Goal: Information Seeking & Learning: Learn about a topic

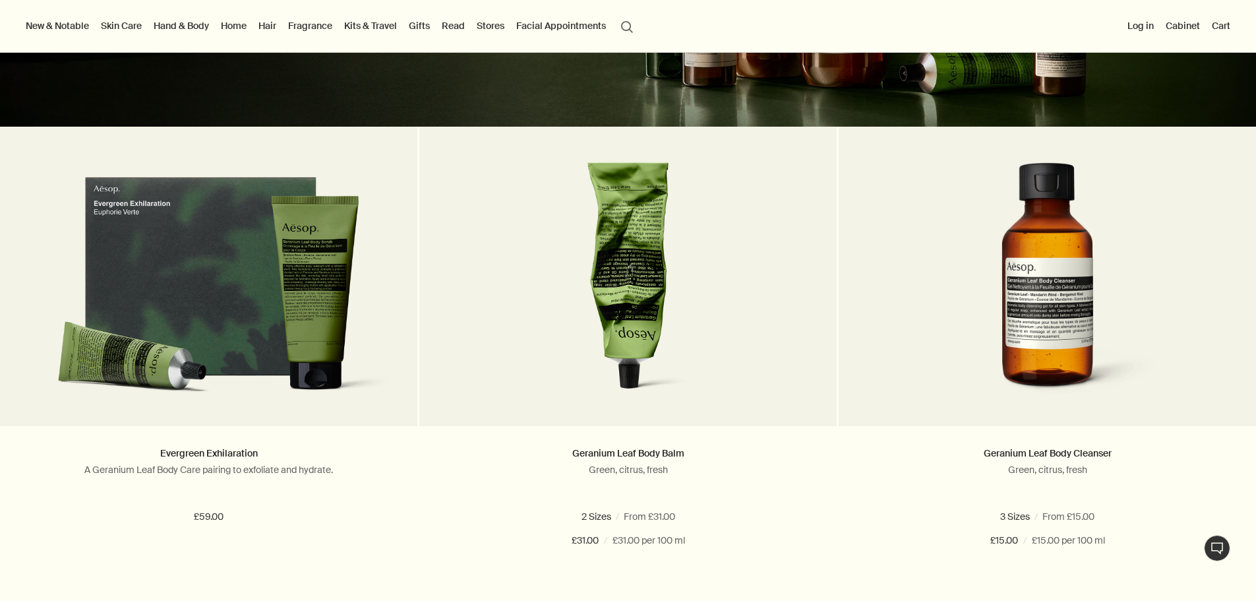
scroll to position [220, 0]
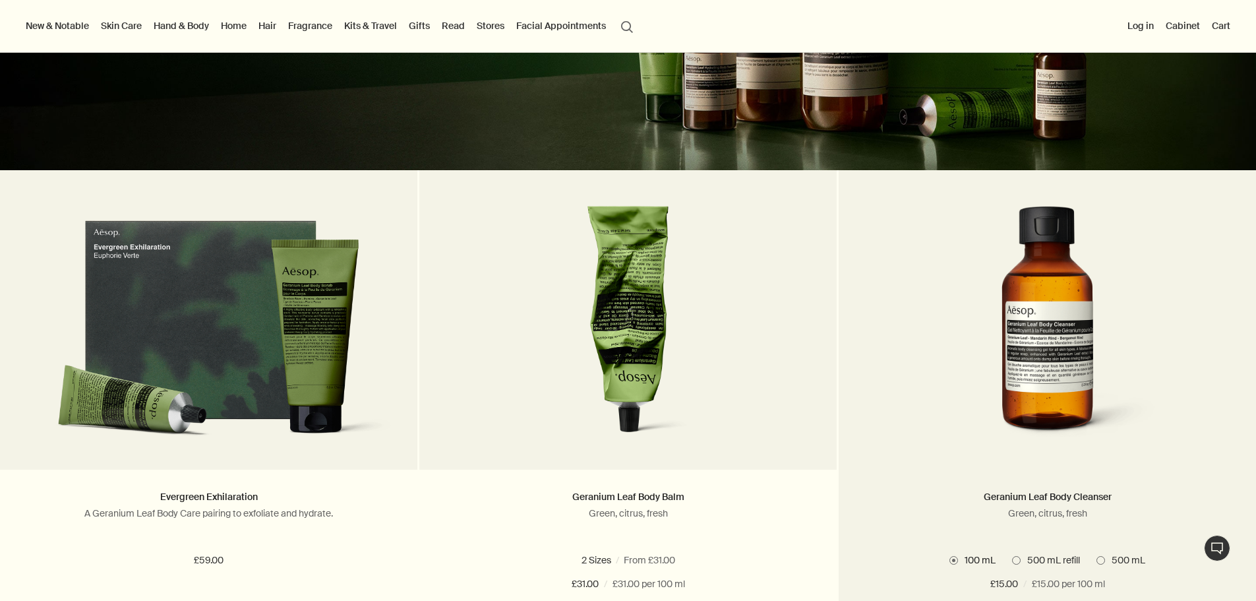
click at [932, 278] on img at bounding box center [1048, 328] width 240 height 244
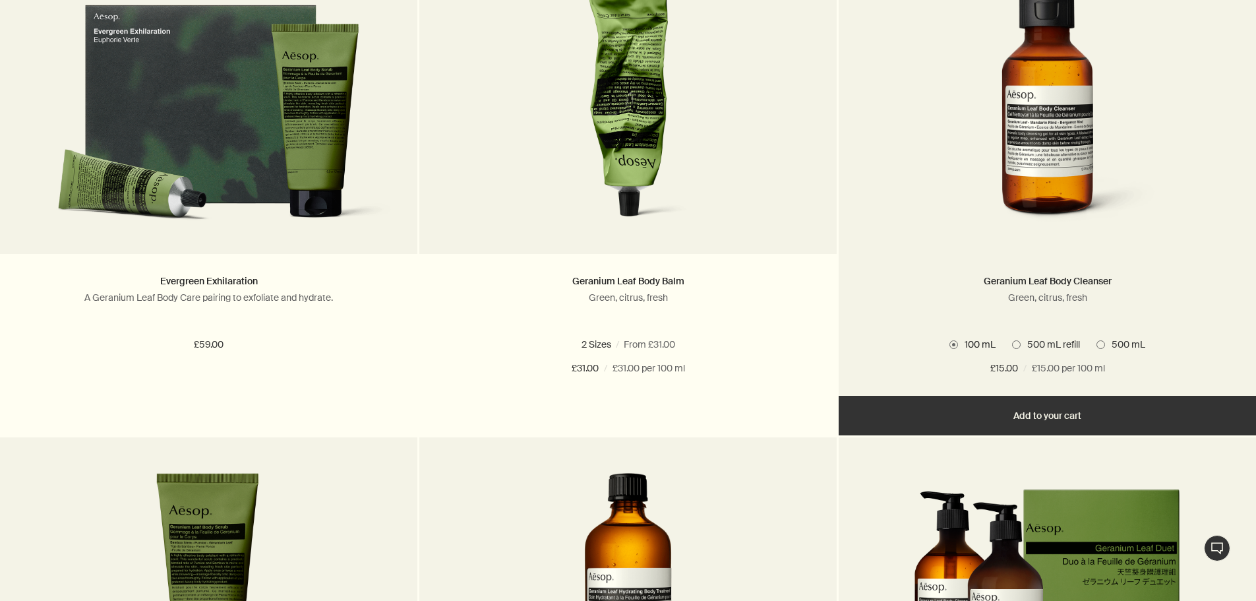
scroll to position [440, 0]
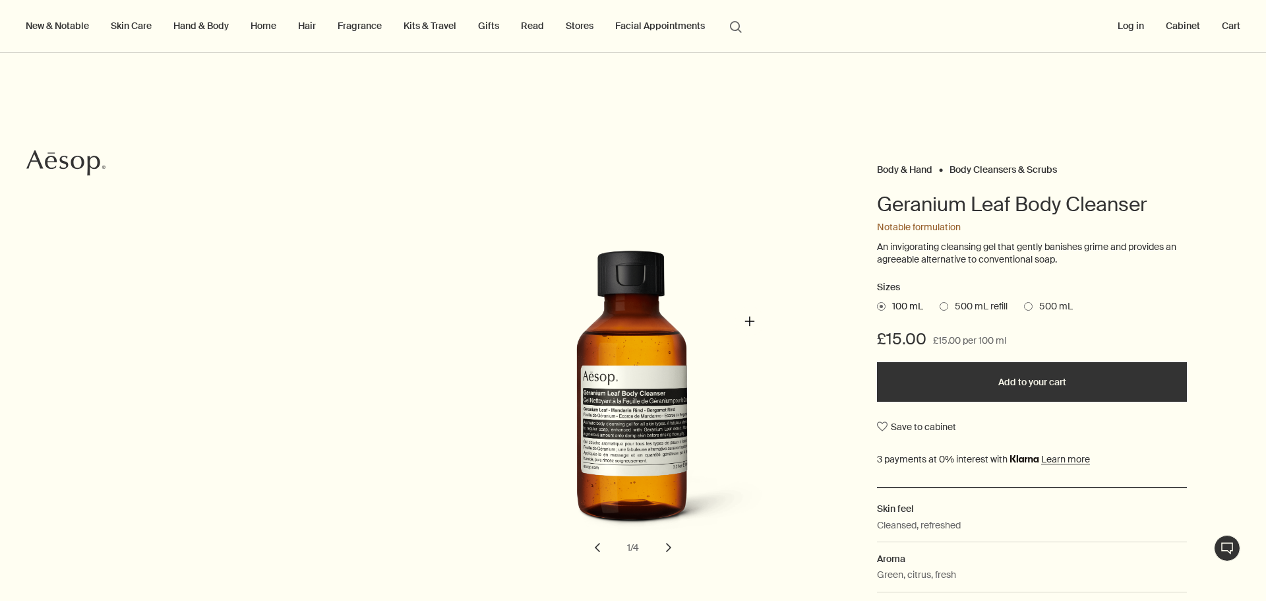
scroll to position [220, 0]
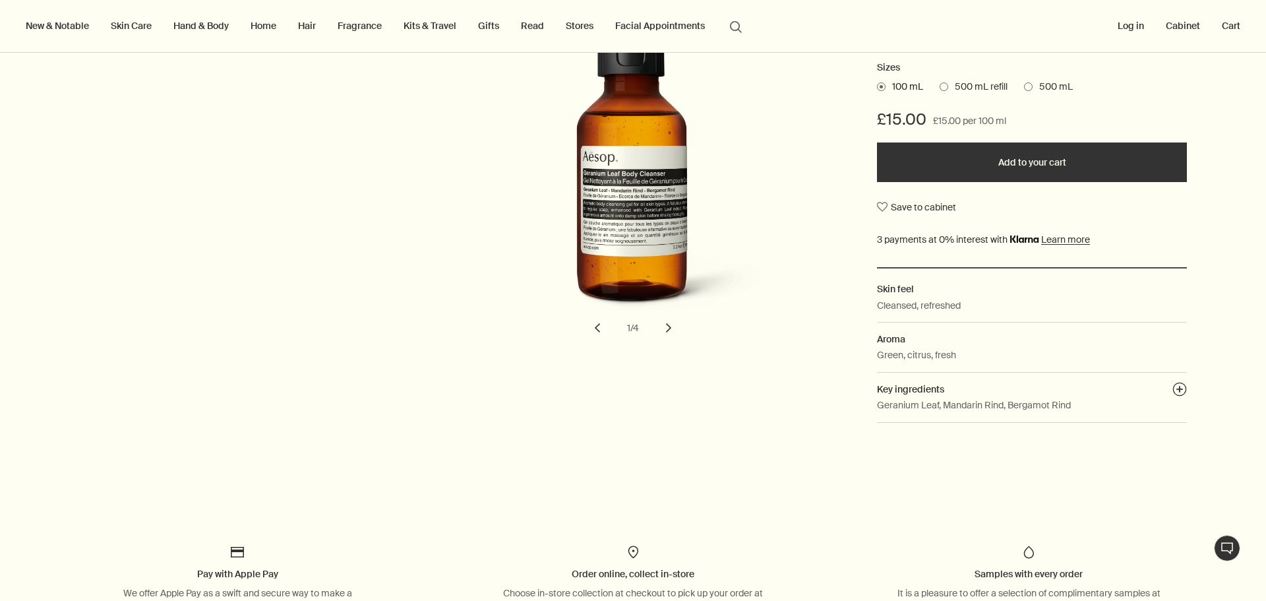
click at [669, 325] on button "chevron" at bounding box center [668, 327] width 29 height 29
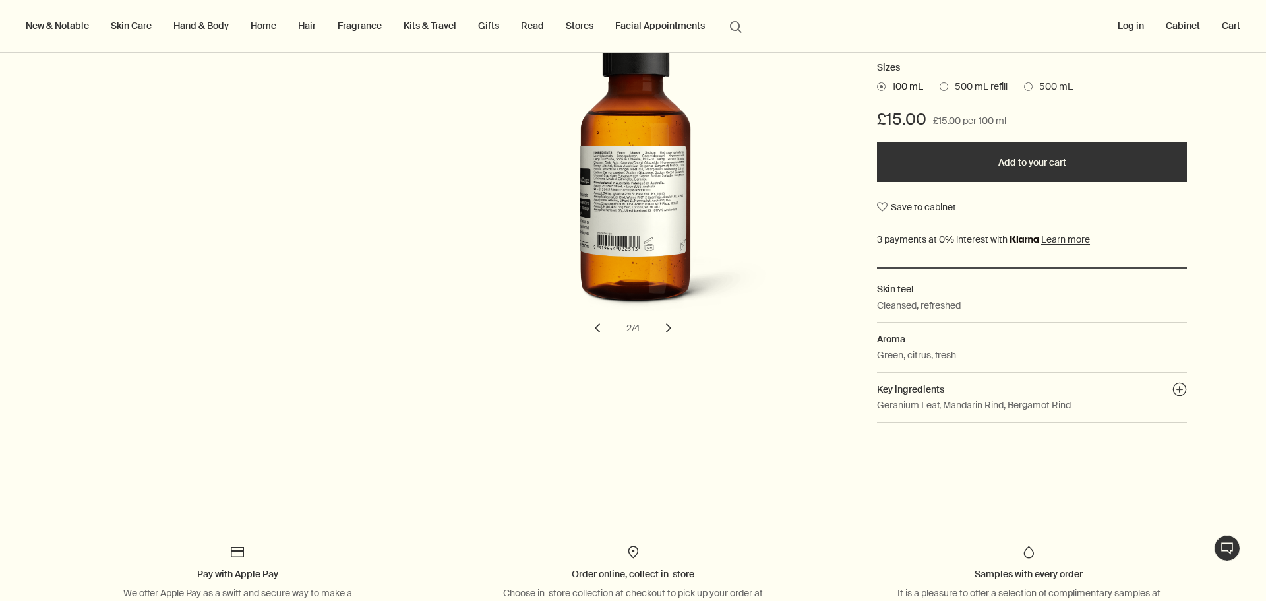
click at [669, 325] on button "chevron" at bounding box center [668, 327] width 29 height 29
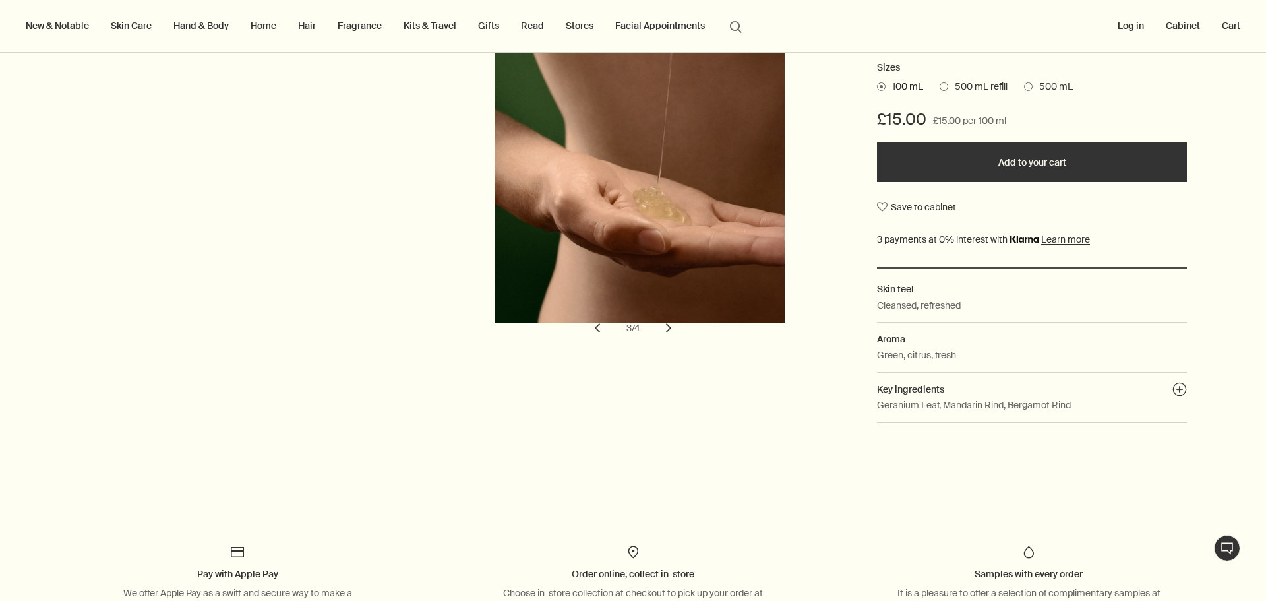
click at [669, 325] on button "chevron" at bounding box center [668, 327] width 29 height 29
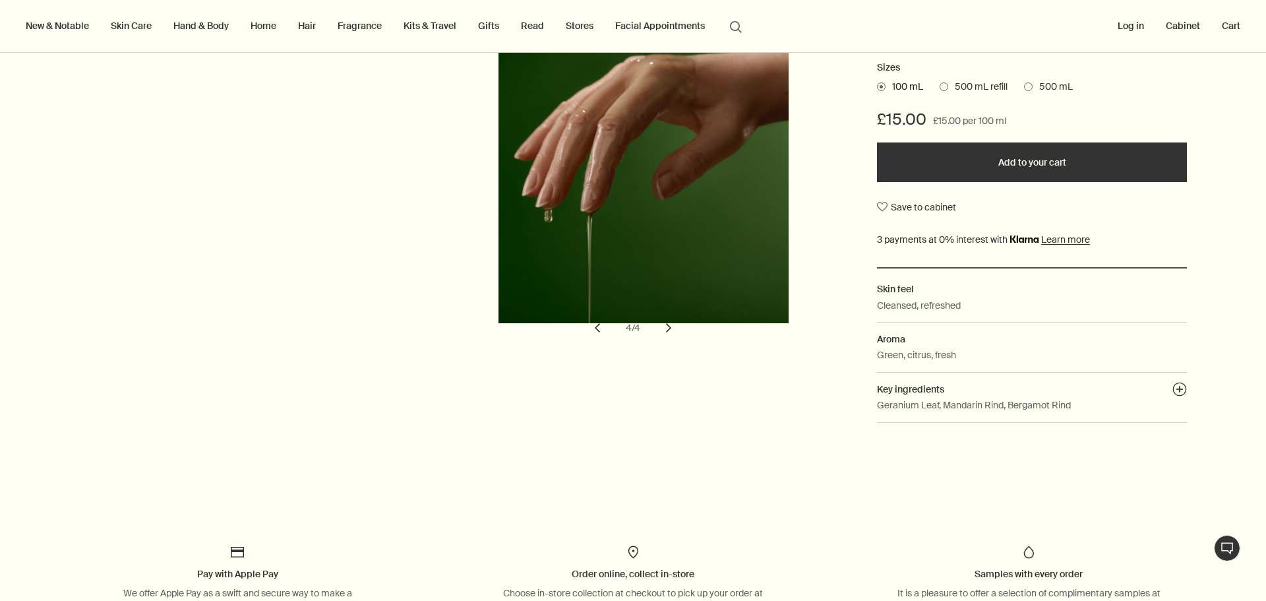
click at [669, 325] on button "chevron" at bounding box center [668, 327] width 29 height 29
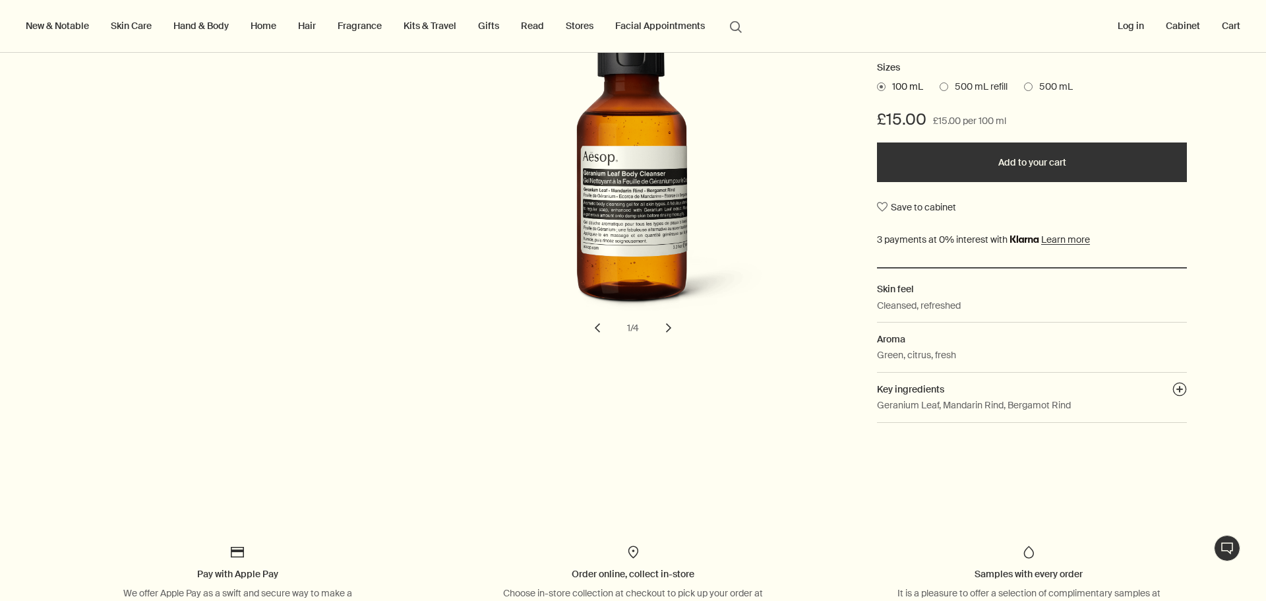
click at [669, 325] on button "chevron" at bounding box center [668, 327] width 29 height 29
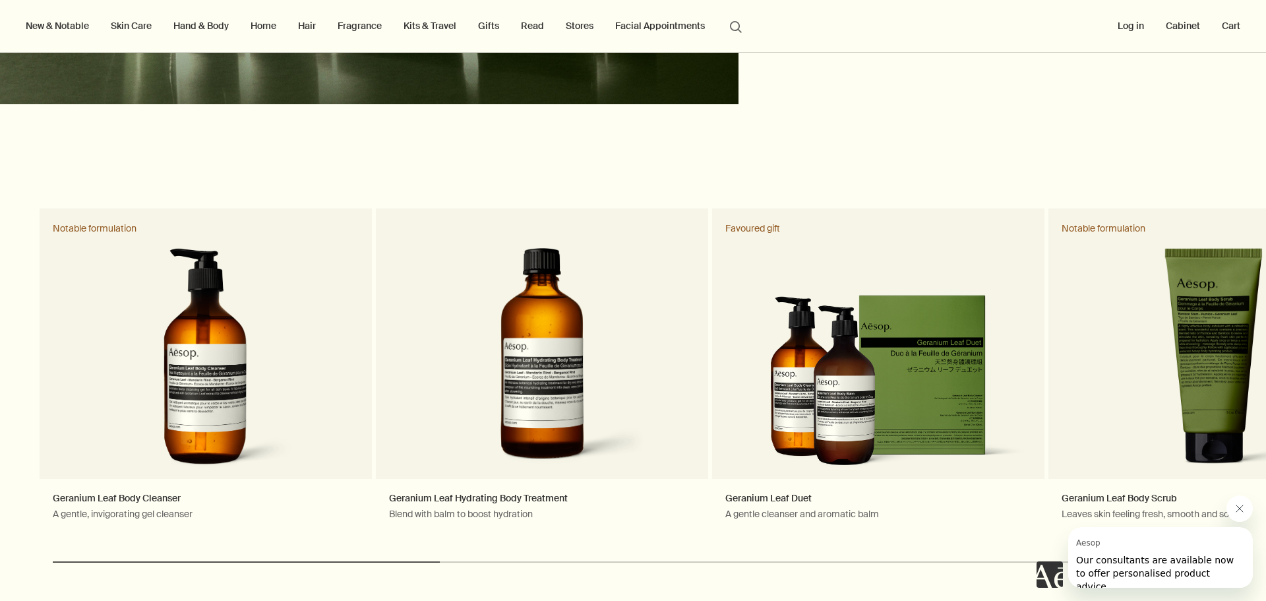
scroll to position [2638, 0]
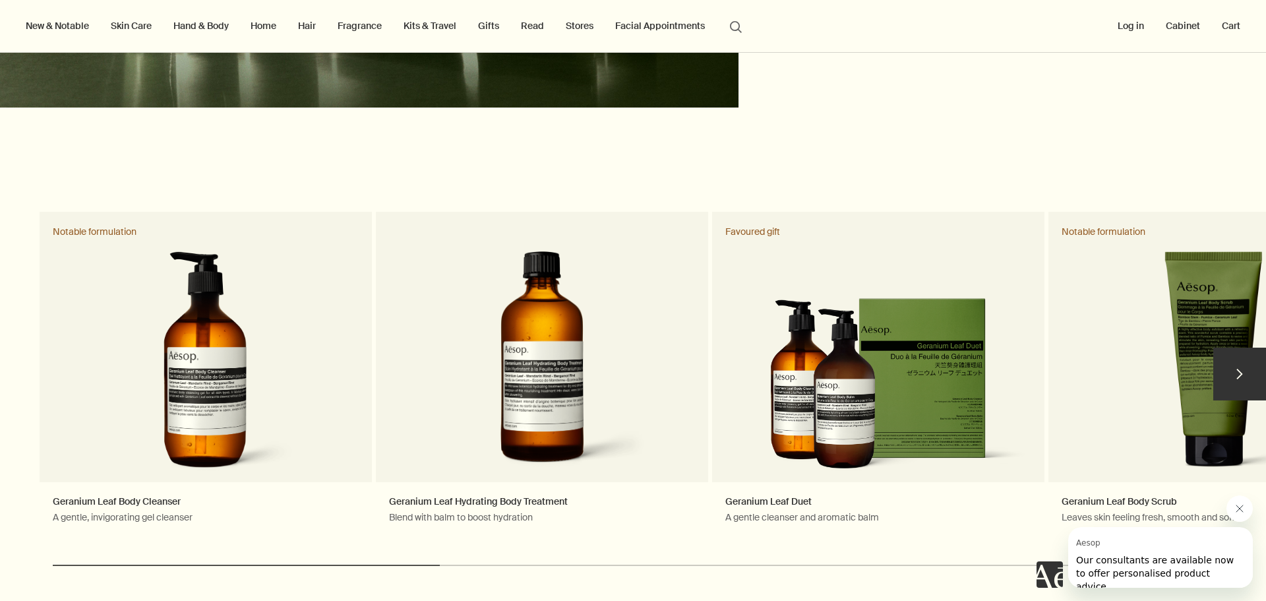
click at [1217, 363] on button "chevron" at bounding box center [1239, 374] width 53 height 53
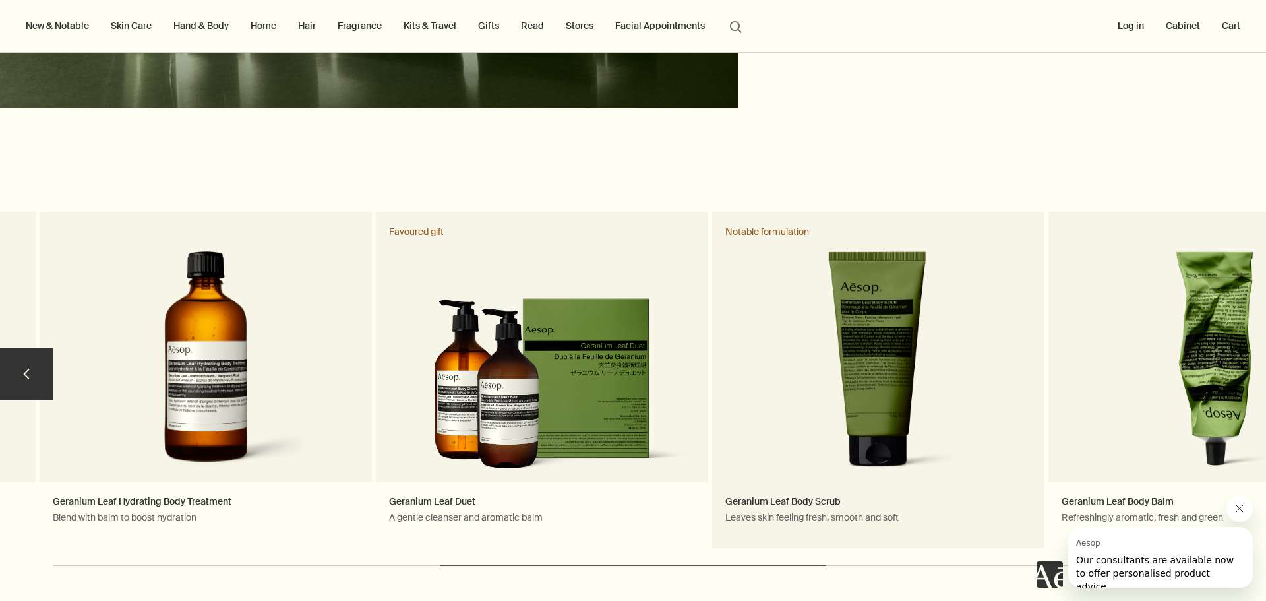
click at [937, 353] on link "Geranium Leaf Body Scrub Leaves skin feeling fresh, smooth and soft Notable for…" at bounding box center [878, 380] width 332 height 336
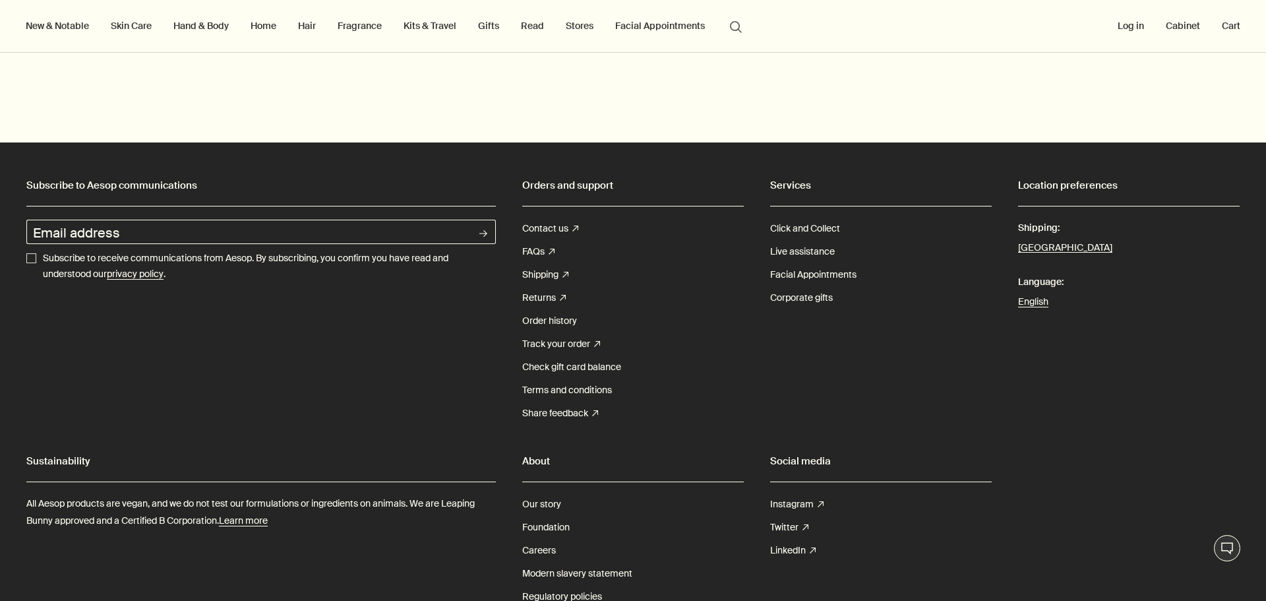
scroll to position [3297, 0]
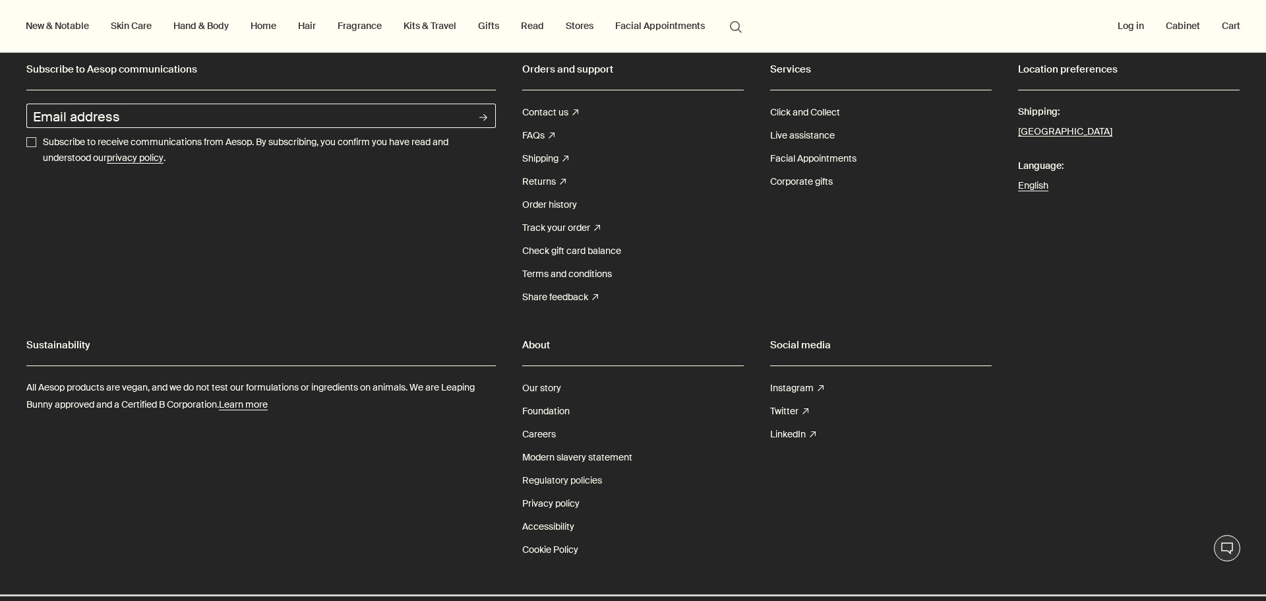
click at [541, 471] on link "Regulatory policies" at bounding box center [562, 480] width 80 height 23
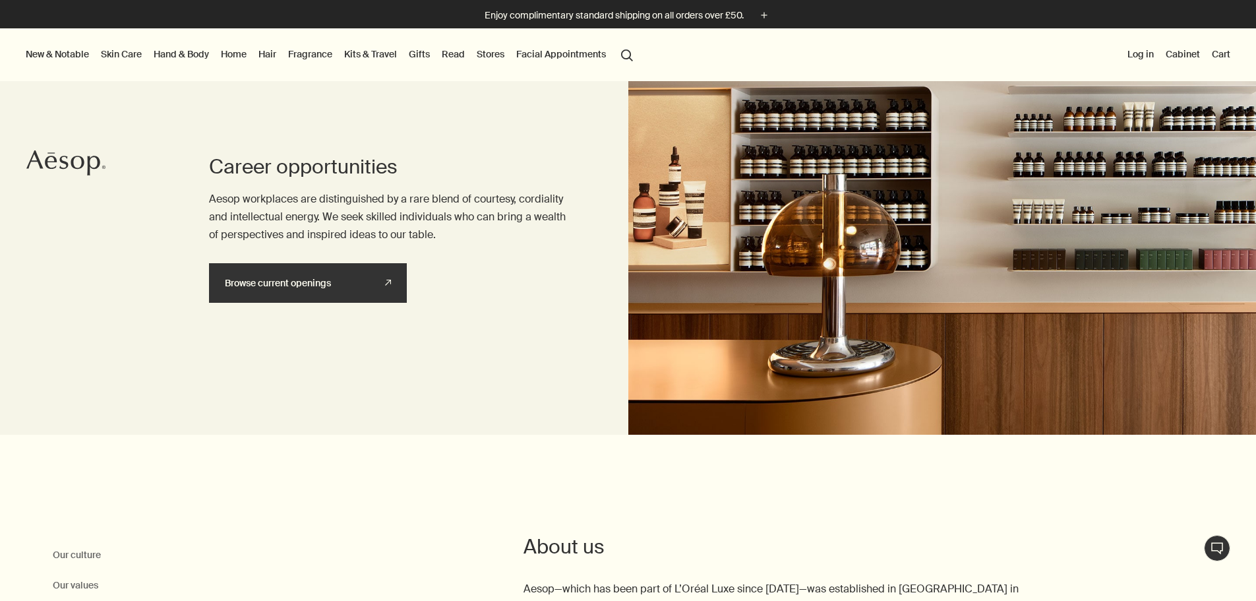
click at [331, 283] on link "Browse current openings rightUpArrow" at bounding box center [308, 283] width 198 height 40
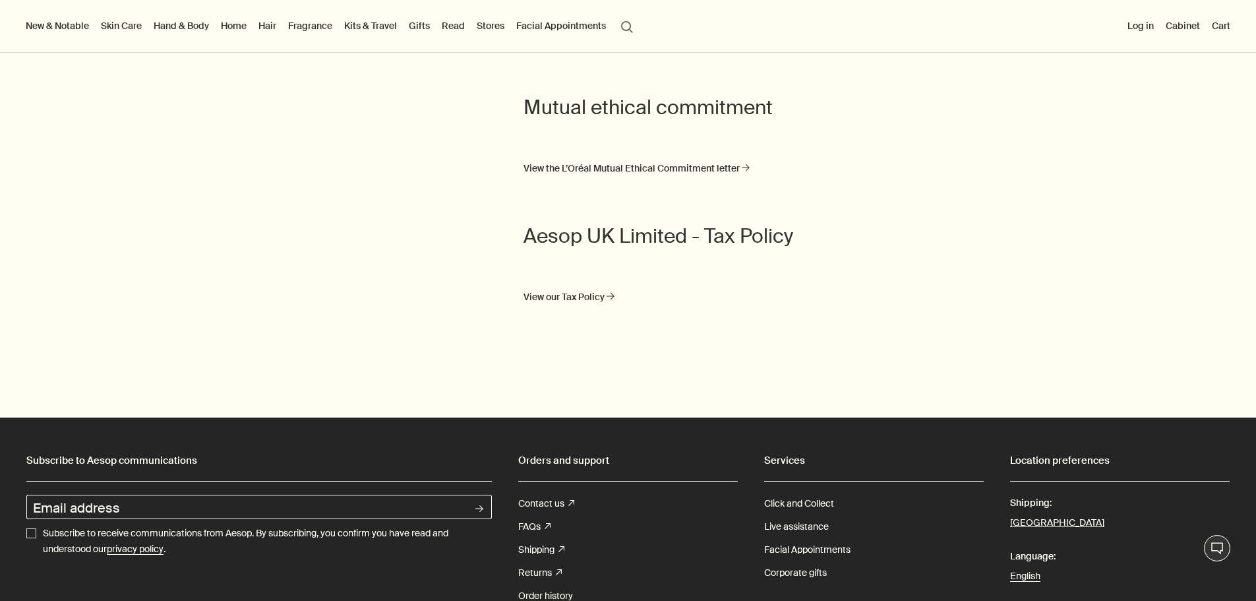
scroll to position [440, 0]
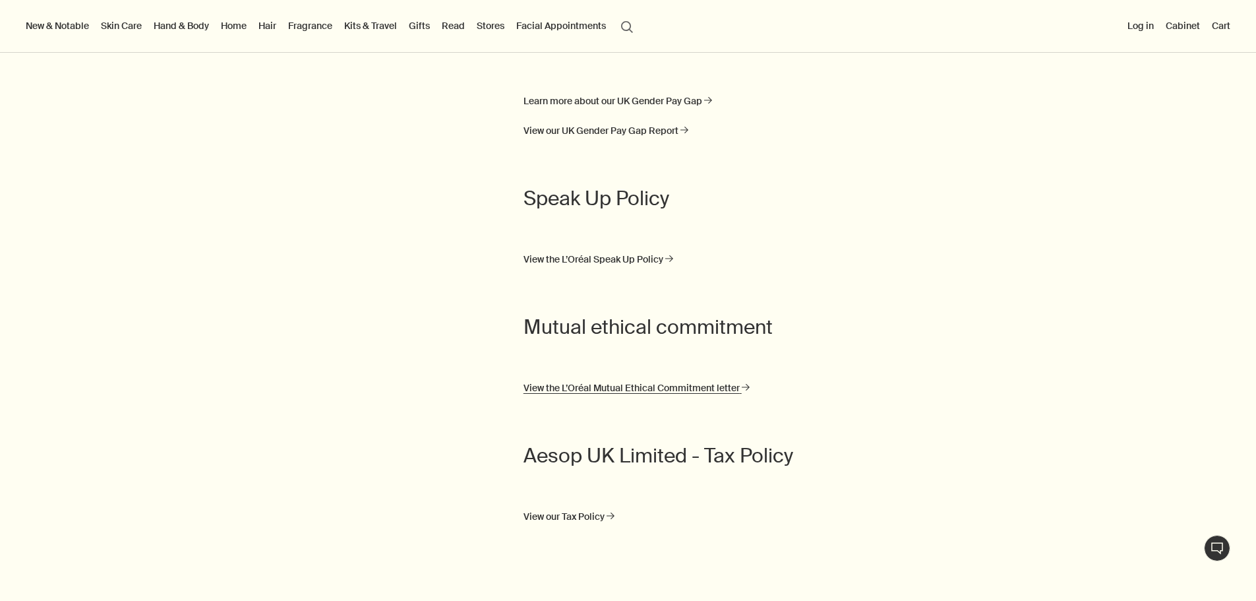
click at [569, 394] on link "View the L’Oréal Mutual Ethical Commitment letter rightArrow" at bounding box center [637, 388] width 226 height 16
